Goal: Find specific page/section: Find specific page/section

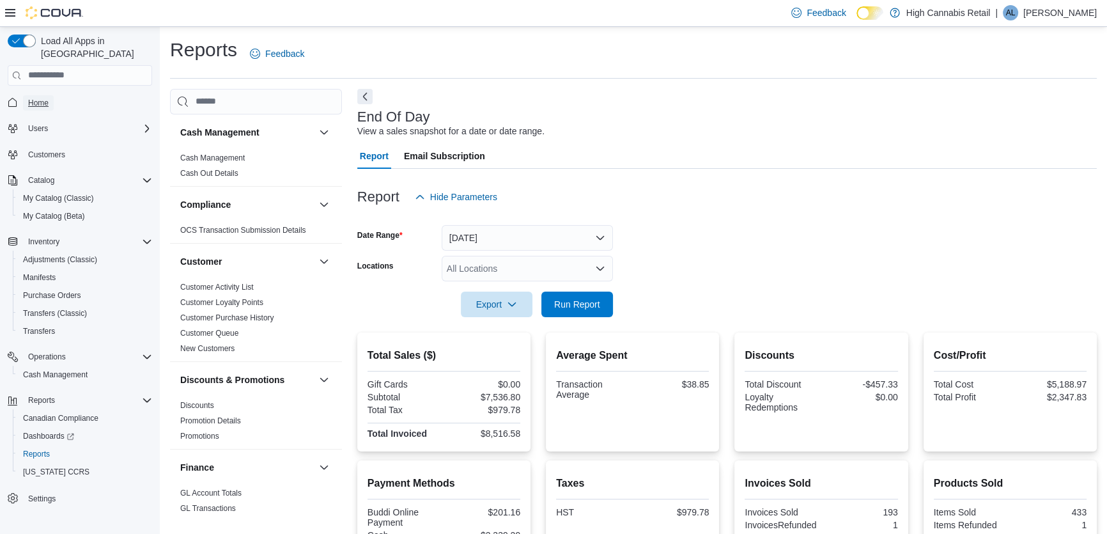
click at [45, 98] on span "Home" at bounding box center [38, 103] width 20 height 10
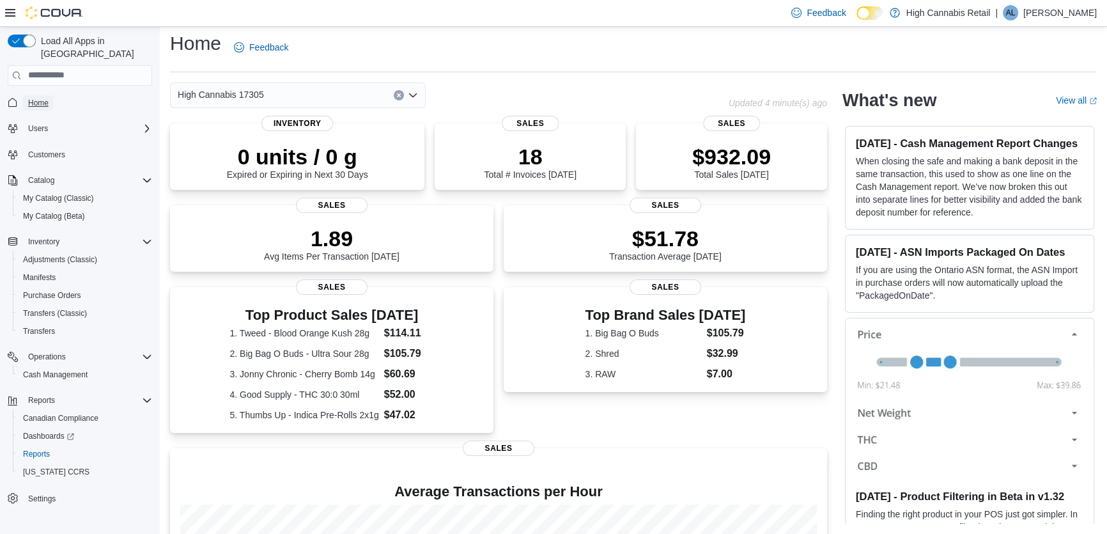
scroll to position [212, 0]
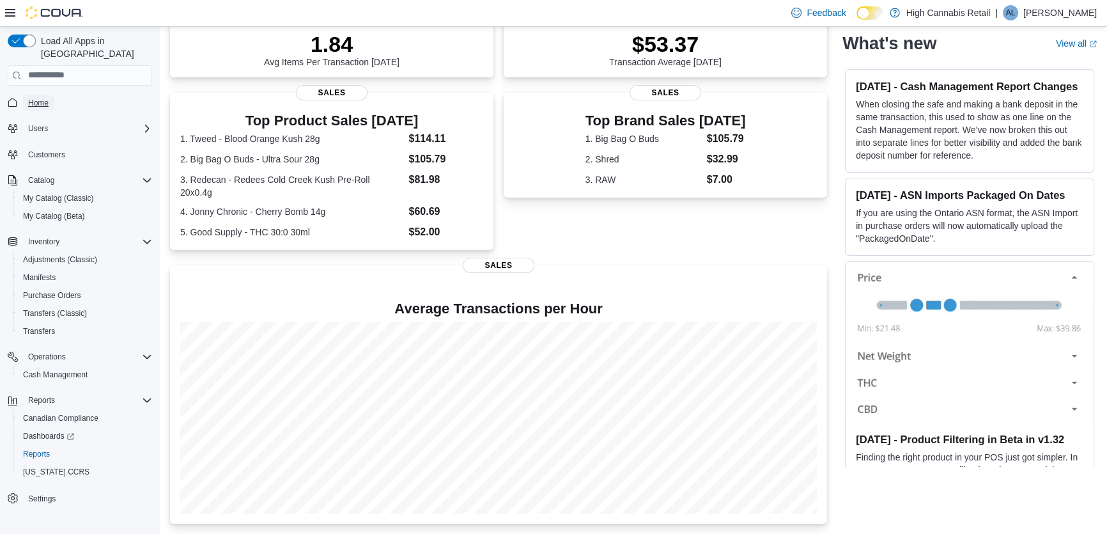
click at [23, 95] on link "Home" at bounding box center [38, 102] width 31 height 15
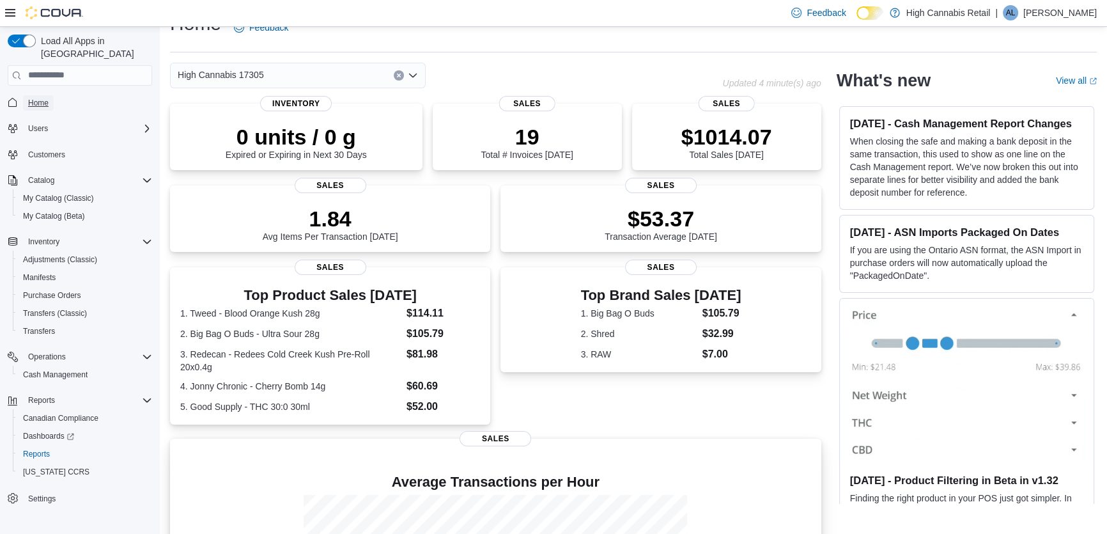
scroll to position [0, 0]
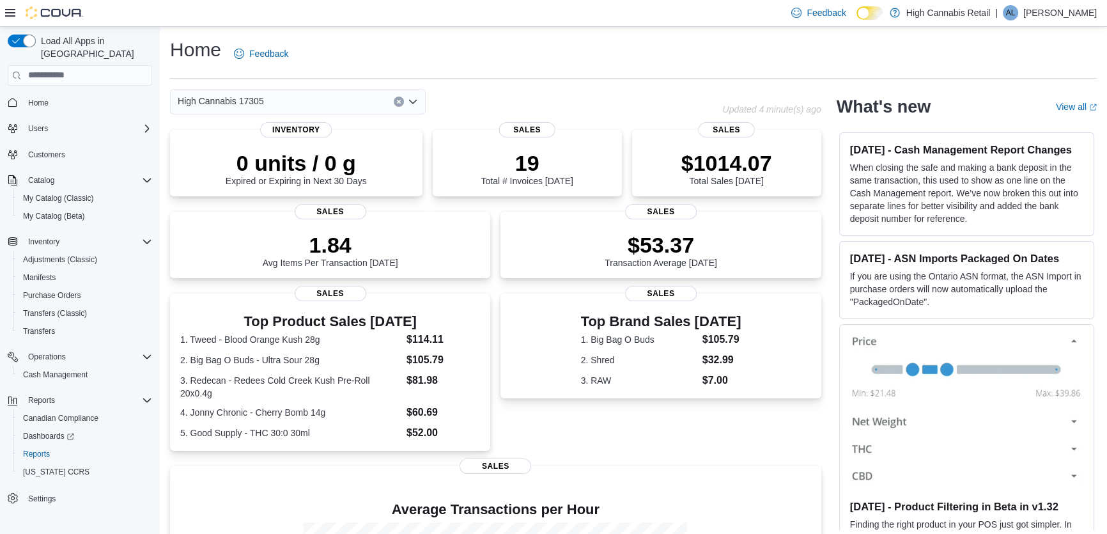
click at [293, 104] on div "High Cannabis 17305" at bounding box center [298, 102] width 256 height 26
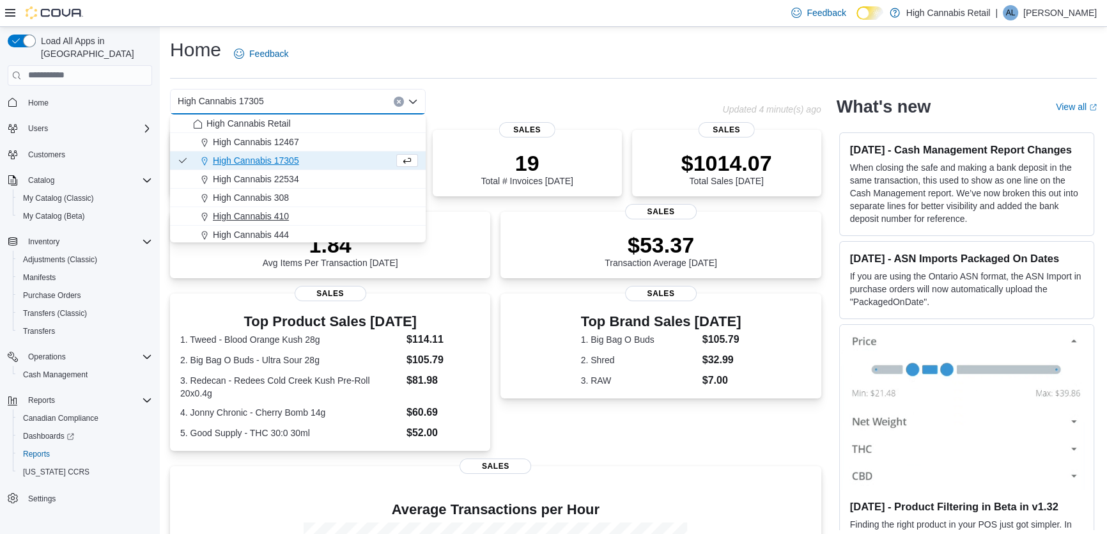
click at [284, 208] on button "High Cannabis 410" at bounding box center [298, 216] width 256 height 19
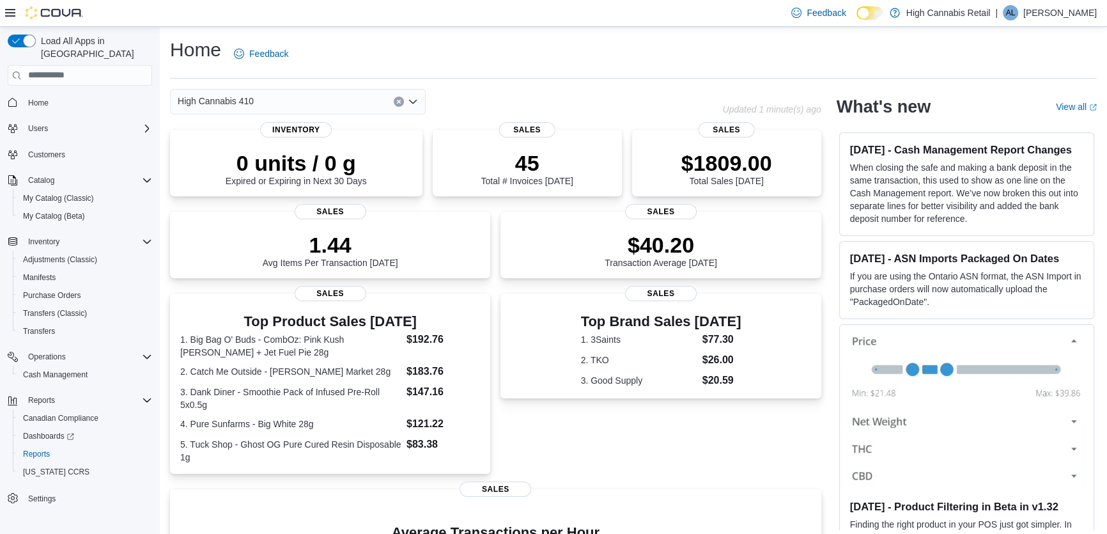
click at [410, 104] on icon "Open list of options" at bounding box center [413, 102] width 10 height 10
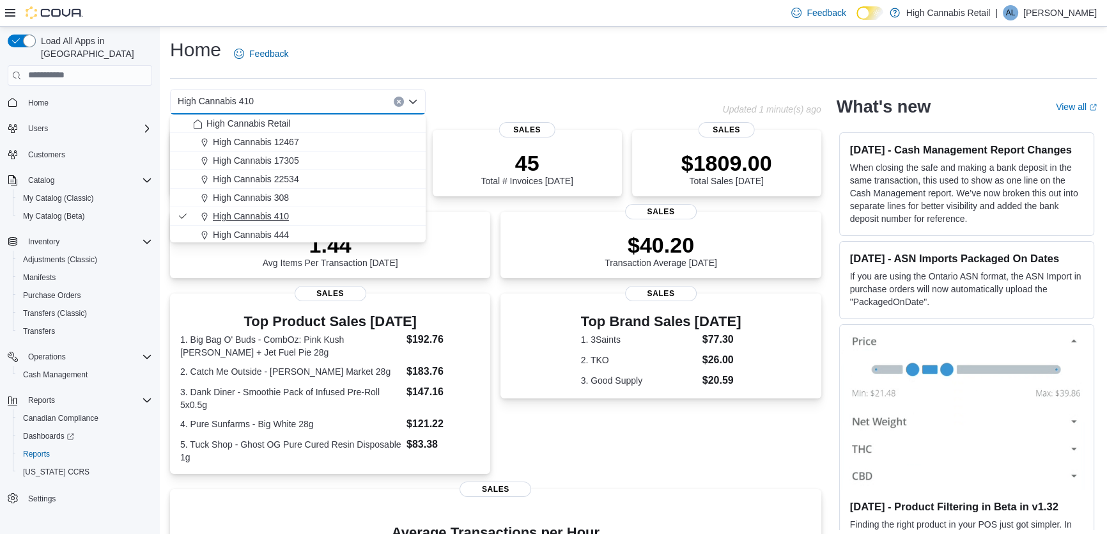
scroll to position [58, 0]
click at [290, 196] on div "High Cannabis 621" at bounding box center [305, 195] width 225 height 13
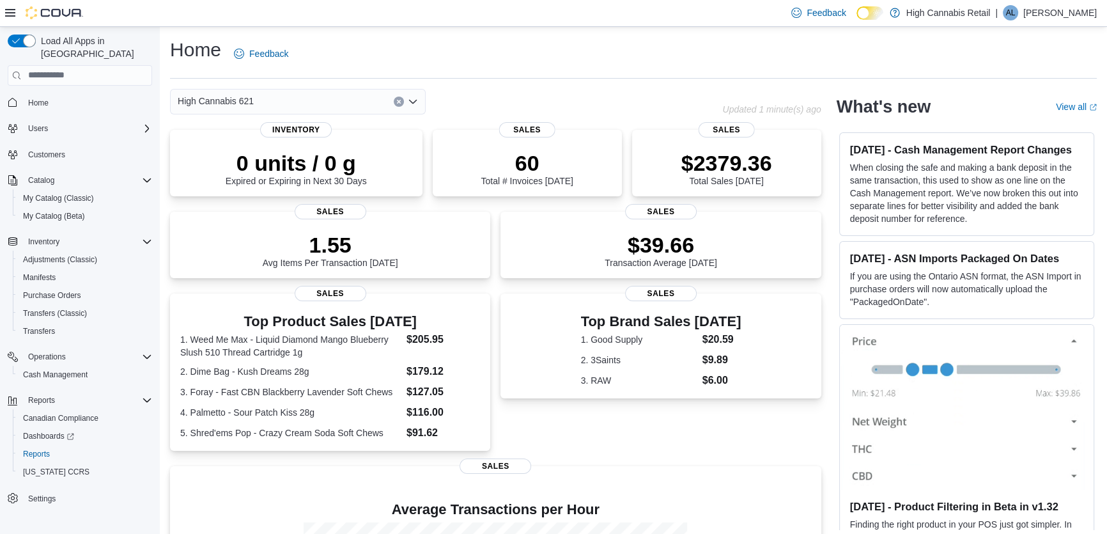
click at [415, 104] on icon "Open list of options" at bounding box center [413, 102] width 10 height 10
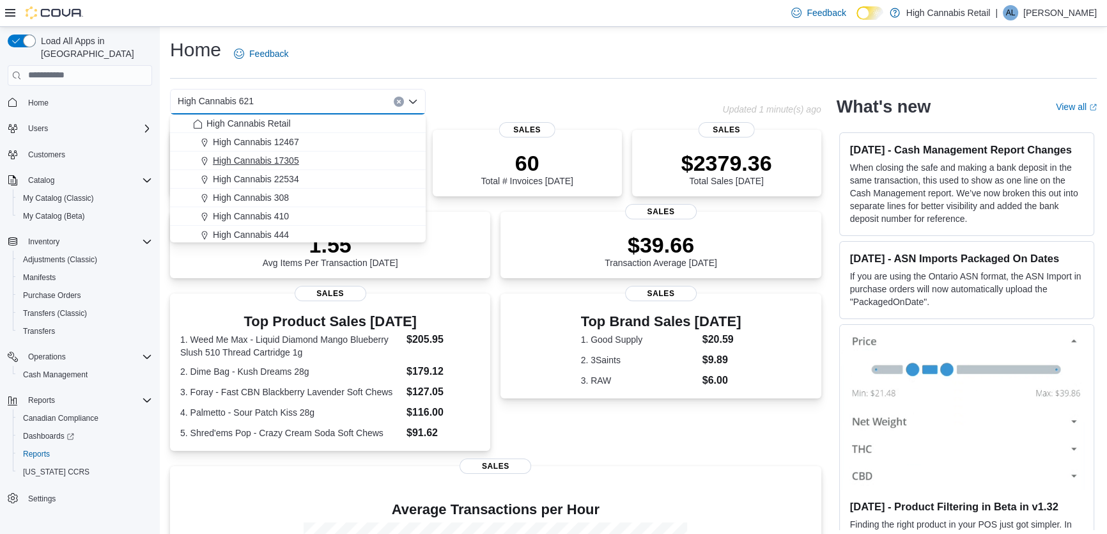
click at [291, 157] on span "High Cannabis 17305" at bounding box center [256, 160] width 86 height 13
